Goal: Navigation & Orientation: Find specific page/section

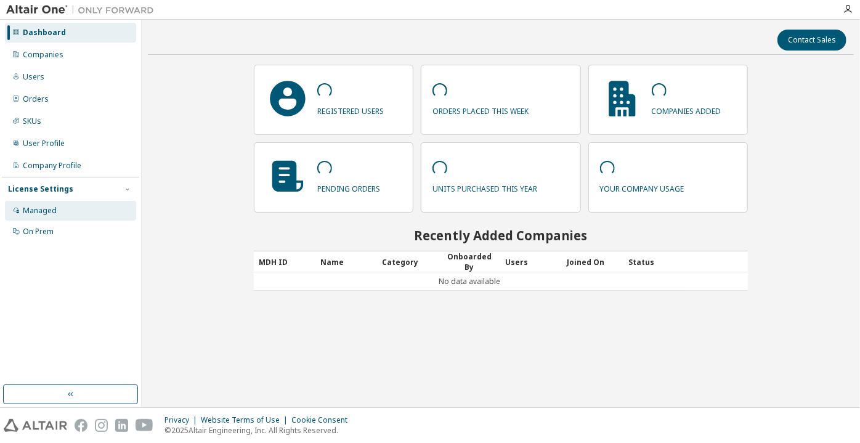
click at [62, 216] on div "Managed" at bounding box center [70, 211] width 131 height 20
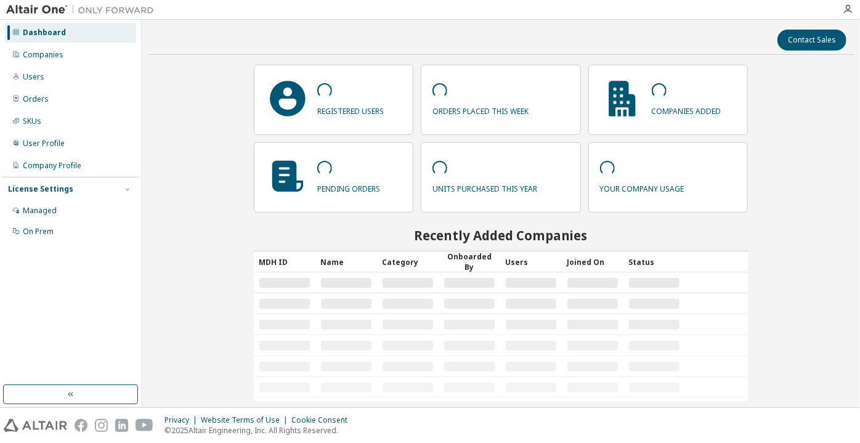
click at [183, 301] on div "Contact Sales registered users orders placed this week companies added pending …" at bounding box center [501, 213] width 706 height 375
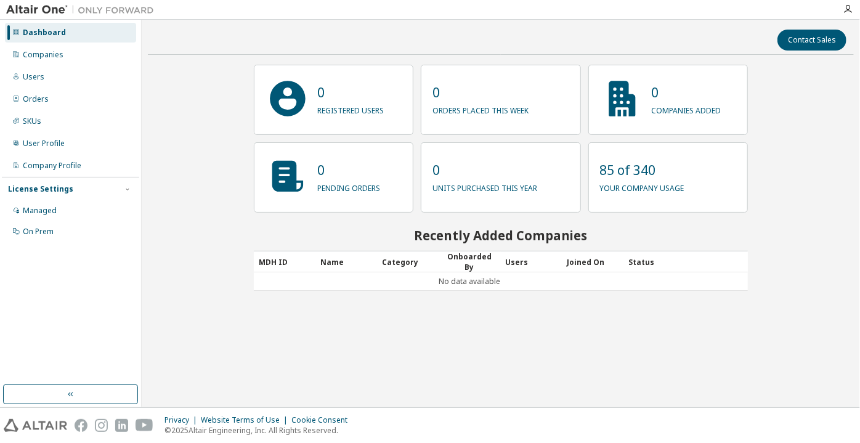
drag, startPoint x: 296, startPoint y: 341, endPoint x: 206, endPoint y: 325, distance: 91.4
click at [265, 336] on div "Contact Sales 0 registered users 0 orders placed this week 0 companies added 0 …" at bounding box center [501, 213] width 706 height 375
click at [55, 313] on div "Dashboard Companies Users Orders SKUs User Profile Company Profile License Sett…" at bounding box center [70, 203] width 137 height 362
